Goal: Complete application form

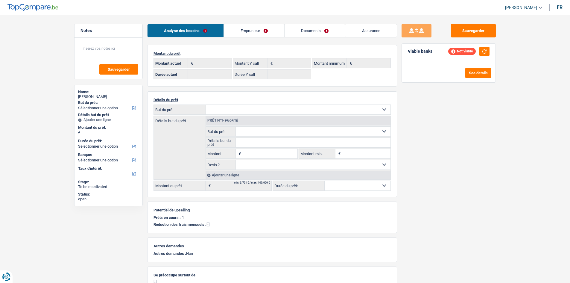
select select "liveWithParents"
select select "BE"
select select "personalLoan"
select select "homeFurnishingOrRelocation"
select select "120"
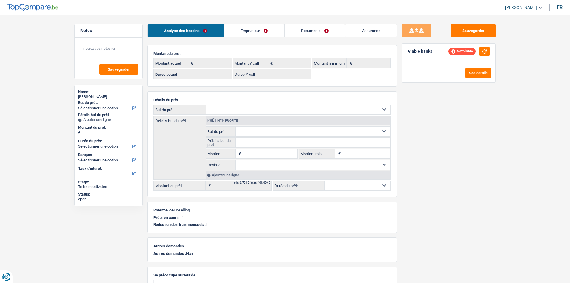
click at [249, 29] on link "Emprunteur" at bounding box center [254, 30] width 60 height 13
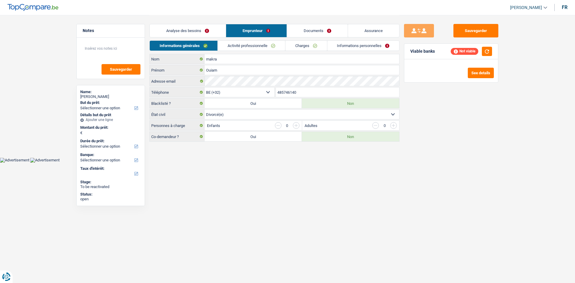
click at [312, 46] on link "Charges" at bounding box center [306, 46] width 42 height 10
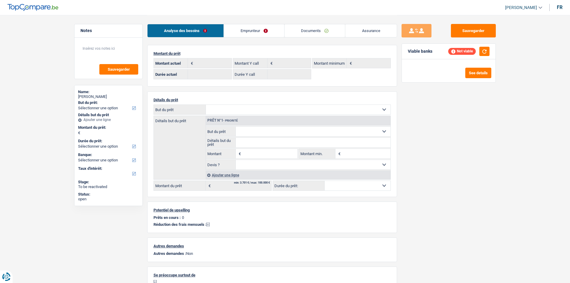
click at [258, 26] on link "Emprunteur" at bounding box center [254, 30] width 60 height 13
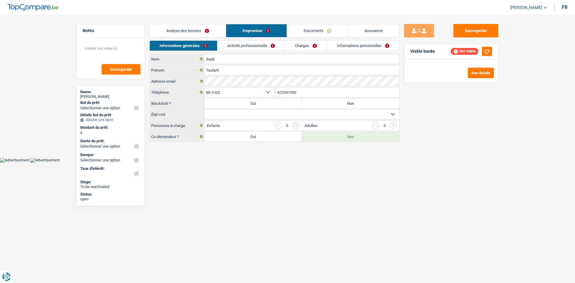
click at [310, 45] on link "Charges" at bounding box center [306, 46] width 42 height 10
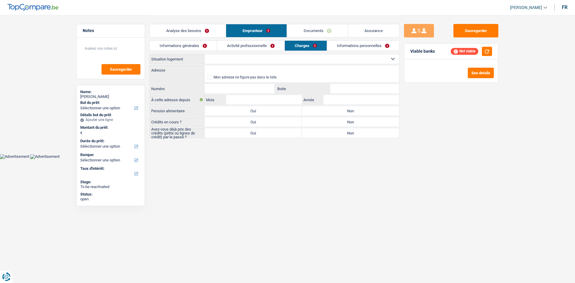
click at [280, 44] on link "Activité professionnelle" at bounding box center [250, 46] width 67 height 10
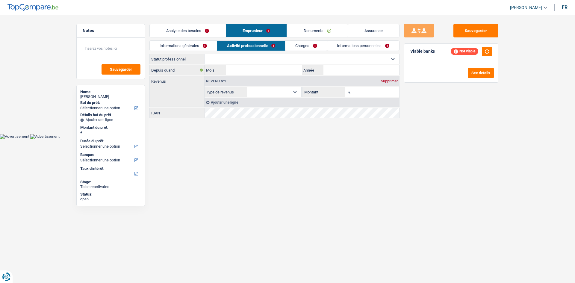
click at [210, 45] on link "Informations générales" at bounding box center [183, 46] width 67 height 10
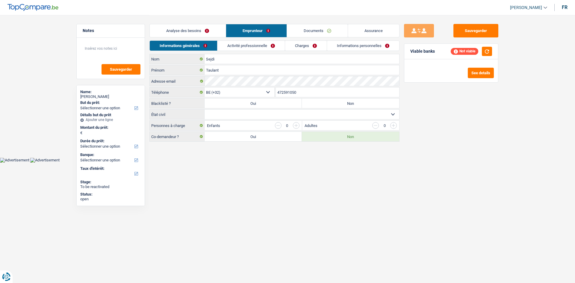
click at [197, 27] on link "Analyse des besoins" at bounding box center [188, 30] width 76 height 13
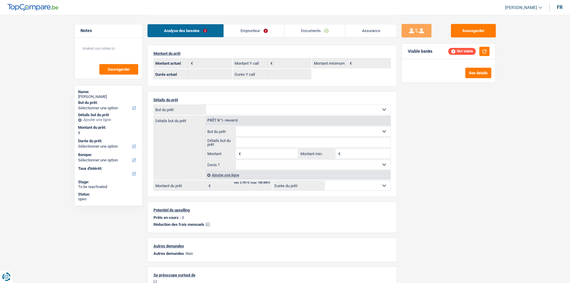
click at [45, 73] on main "Notes Sauvegarder Name: Taulant Sejdi But du prêt: Confort maison: meubles, tex…" at bounding box center [285, 169] width 570 height 339
